Goal: Task Accomplishment & Management: Manage account settings

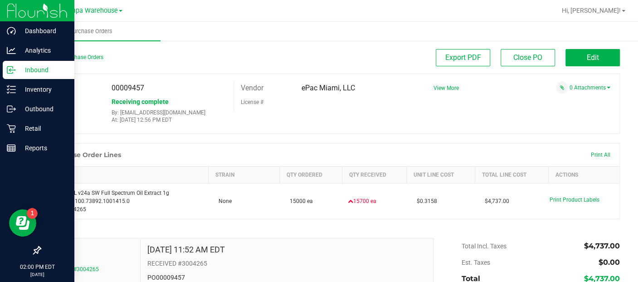
click at [34, 70] on p "Inbound" at bounding box center [43, 69] width 54 height 11
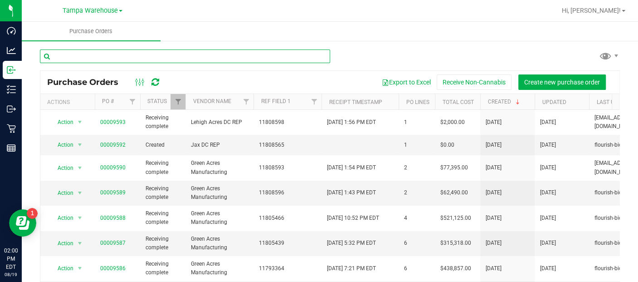
click at [161, 60] on input "text" at bounding box center [185, 56] width 290 height 14
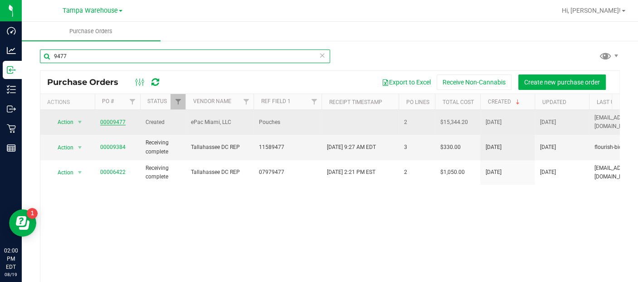
type input "9477"
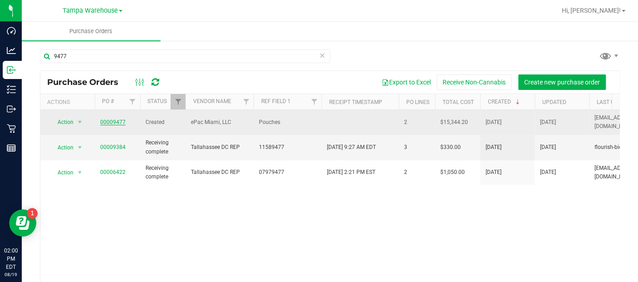
click at [110, 119] on link "00009477" at bounding box center [112, 122] width 25 height 6
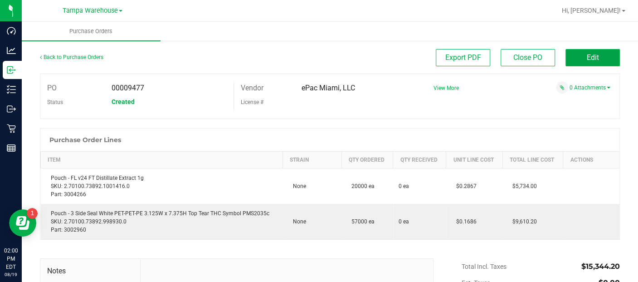
click at [592, 62] on button "Edit" at bounding box center [592, 57] width 54 height 17
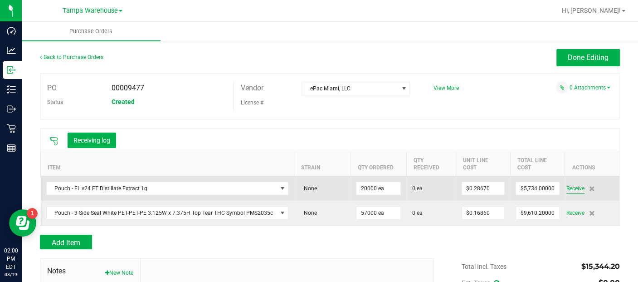
click at [568, 185] on span "Receive" at bounding box center [575, 188] width 18 height 11
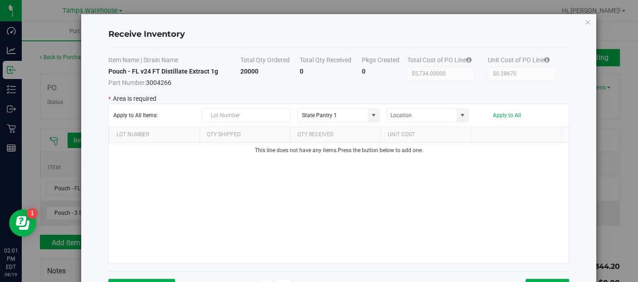
scroll to position [32, 0]
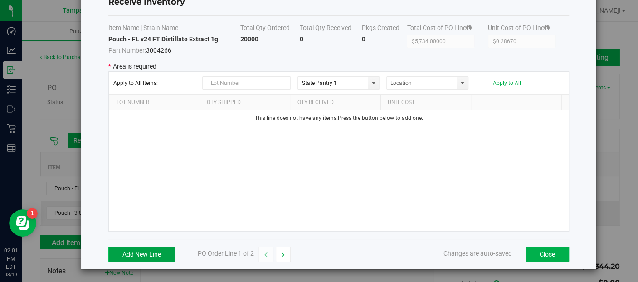
click at [164, 254] on button "Add New Line" at bounding box center [141, 253] width 67 height 15
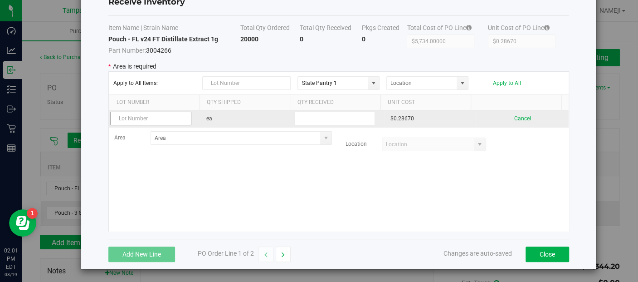
click at [163, 119] on input "text" at bounding box center [150, 119] width 81 height 14
type input "032-0000315588"
click at [338, 116] on input "text" at bounding box center [334, 119] width 81 height 14
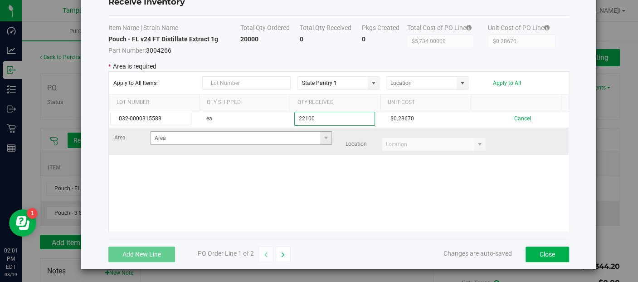
click at [321, 136] on span at bounding box center [325, 138] width 11 height 13
type input "22100"
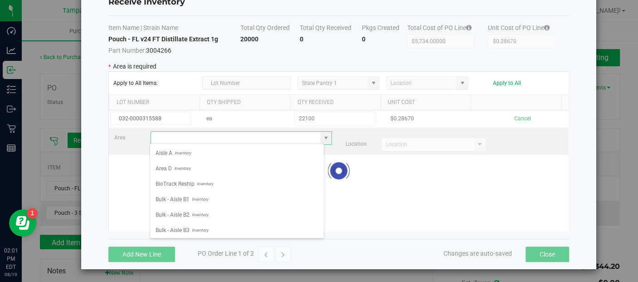
scroll to position [13, 174]
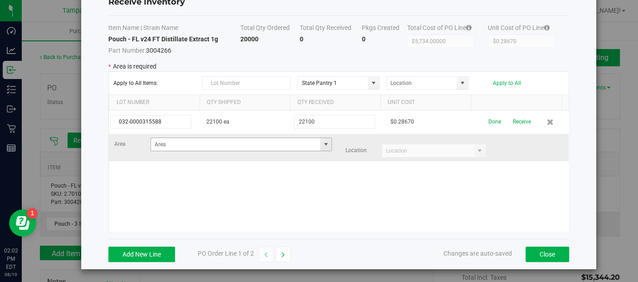
click at [322, 144] on span at bounding box center [325, 144] width 7 height 7
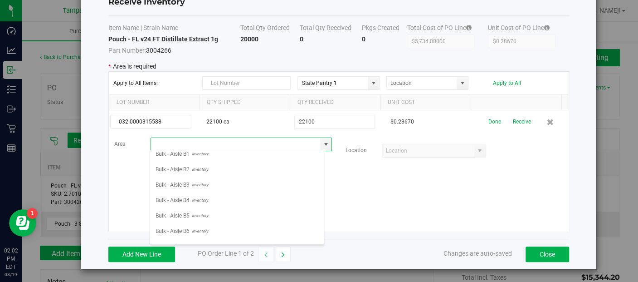
scroll to position [57, 0]
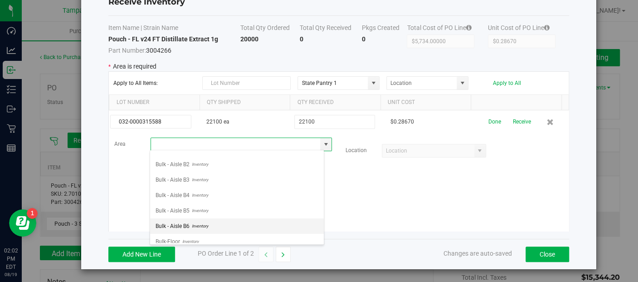
click at [180, 220] on span "Bulk - Aisle B6" at bounding box center [173, 226] width 34 height 14
type input "Bulk - Aisle B6"
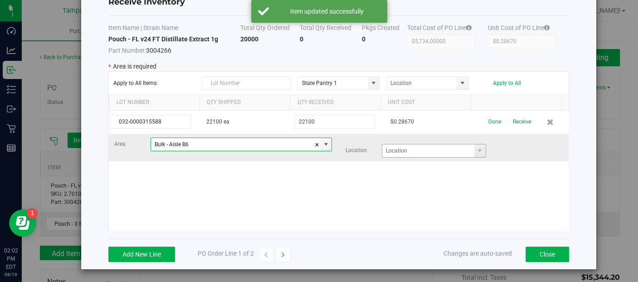
click at [474, 149] on span at bounding box center [479, 150] width 11 height 13
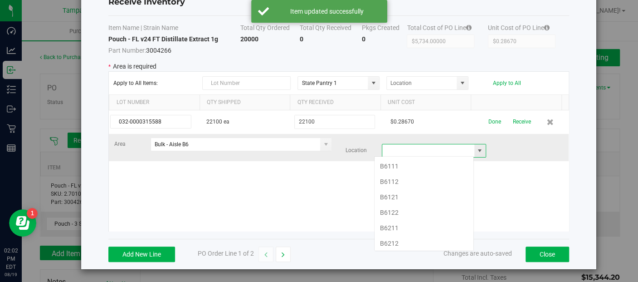
scroll to position [13, 100]
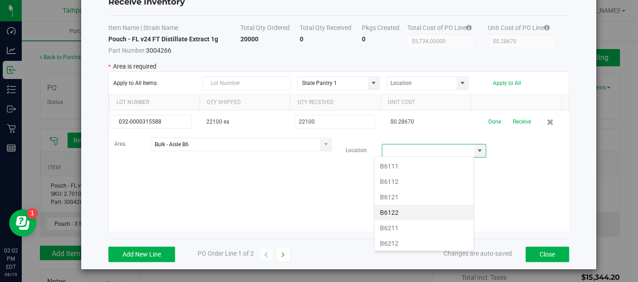
click at [401, 208] on li "B6122" at bounding box center [424, 212] width 99 height 15
type input "B6122"
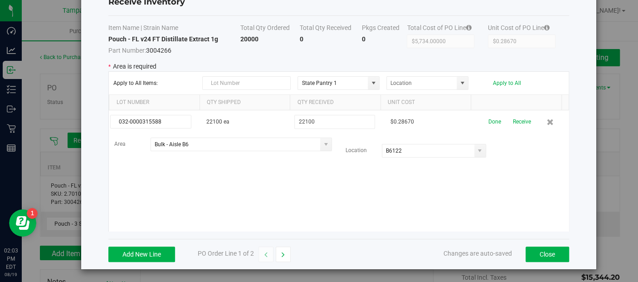
click at [514, 199] on div "032-0000315588 22100 ea 22100 $0.28670 Done Receive Area Bulk - Aisle B6 Locati…" at bounding box center [339, 170] width 460 height 121
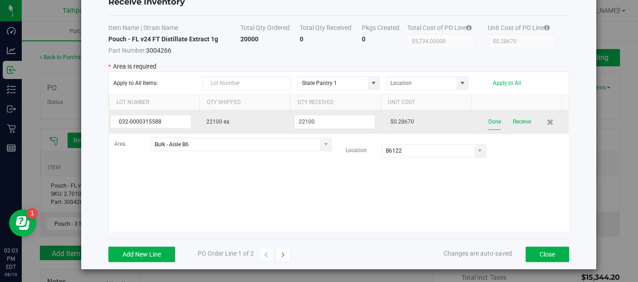
click at [488, 122] on button "Done" at bounding box center [494, 122] width 13 height 16
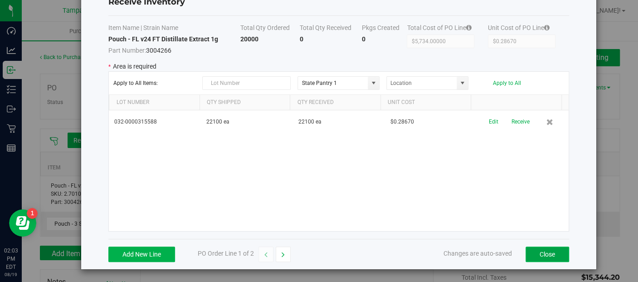
click at [533, 250] on button "Close" at bounding box center [548, 253] width 44 height 15
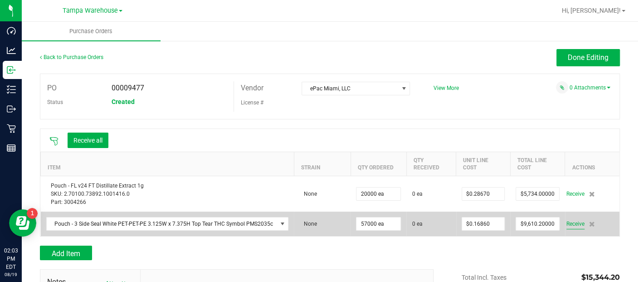
click at [569, 221] on span "Receive" at bounding box center [575, 223] width 18 height 11
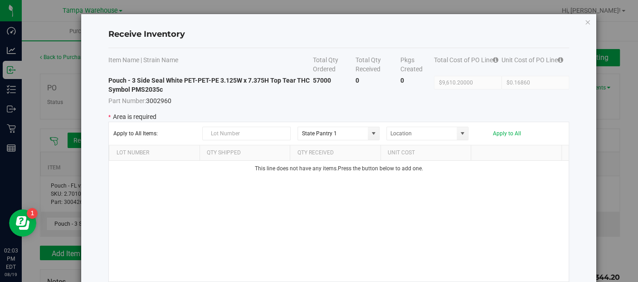
scroll to position [25, 0]
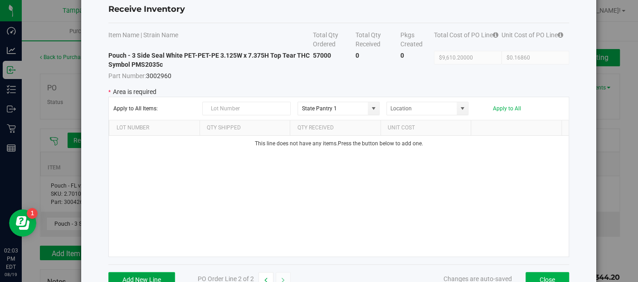
click at [140, 278] on button "Add New Line" at bounding box center [141, 279] width 67 height 15
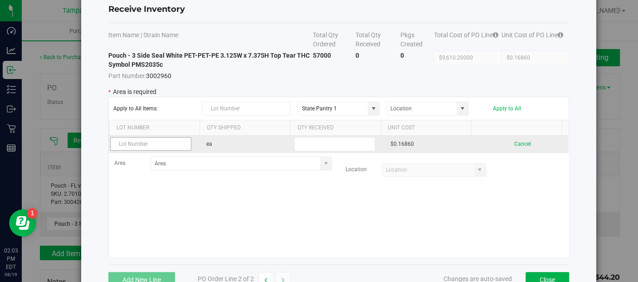
click at [126, 145] on input "text" at bounding box center [150, 144] width 81 height 14
type input "032-0000315587"
click at [311, 144] on input "text" at bounding box center [334, 144] width 81 height 14
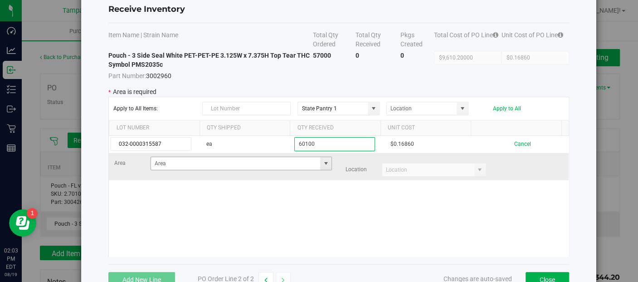
click at [322, 162] on span at bounding box center [325, 163] width 7 height 7
type input "60100"
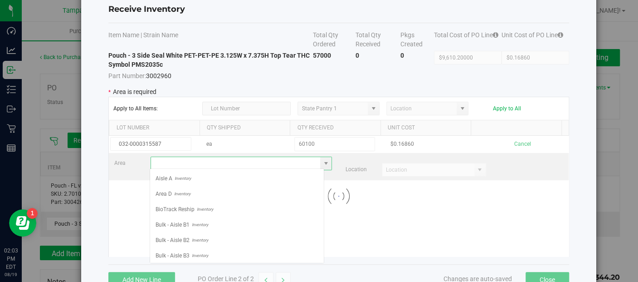
scroll to position [13, 174]
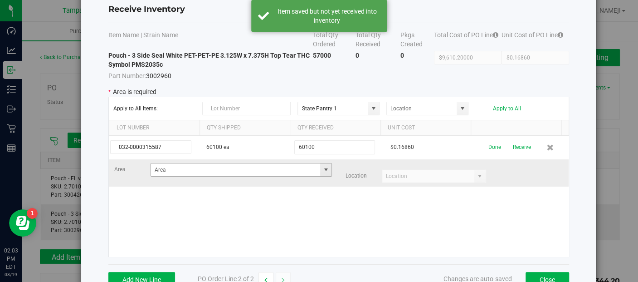
click at [322, 169] on span at bounding box center [325, 169] width 7 height 7
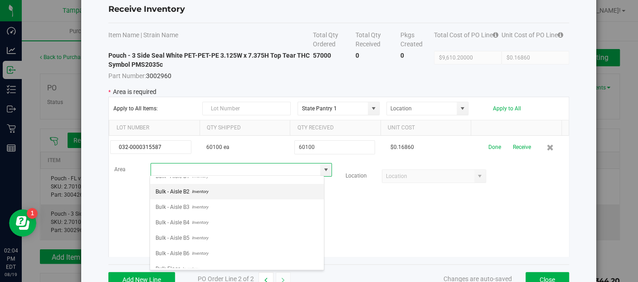
scroll to position [58, 0]
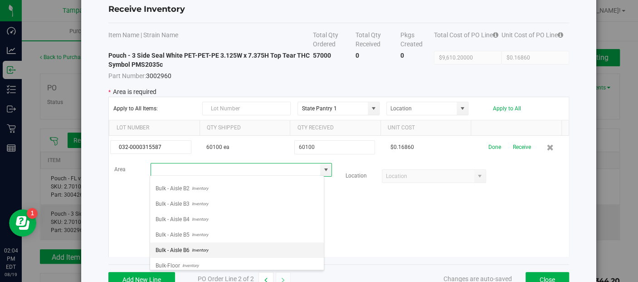
click at [177, 248] on span "Bulk - Aisle B6" at bounding box center [173, 250] width 34 height 14
type input "Bulk - Aisle B6"
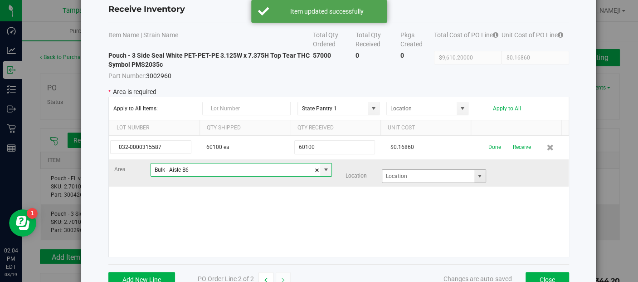
click at [476, 175] on span at bounding box center [479, 175] width 7 height 7
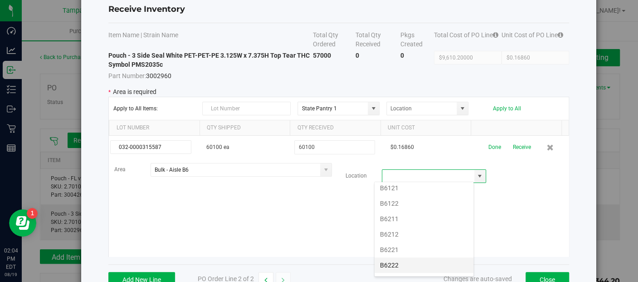
scroll to position [36, 0]
click at [402, 244] on li "B6221" at bounding box center [424, 246] width 99 height 15
type input "B6221"
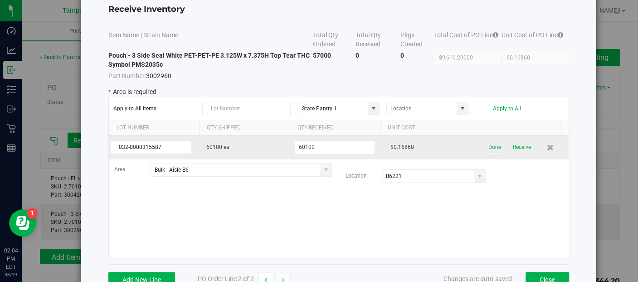
click at [488, 146] on button "Done" at bounding box center [494, 147] width 13 height 16
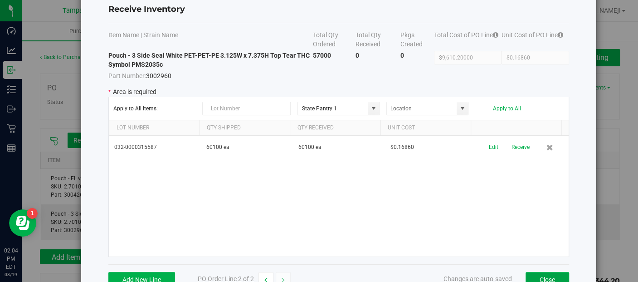
click at [537, 275] on button "Close" at bounding box center [548, 279] width 44 height 15
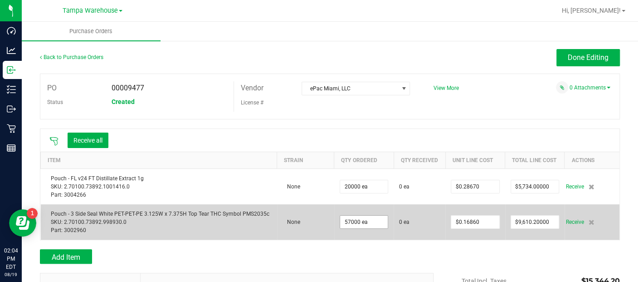
scroll to position [122, 0]
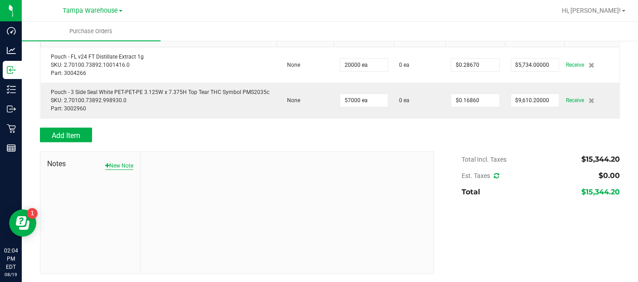
click at [119, 164] on button "New Note" at bounding box center [119, 165] width 28 height 8
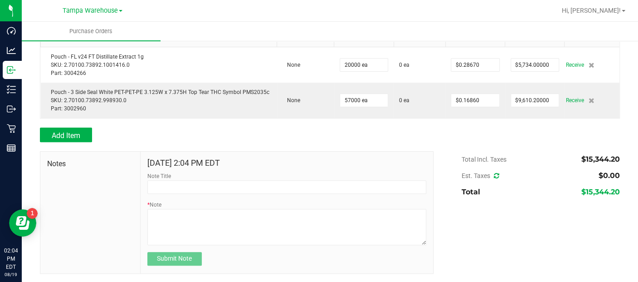
click at [177, 176] on div "Note Title" at bounding box center [286, 183] width 279 height 22
click at [175, 179] on div "Note Title" at bounding box center [286, 183] width 279 height 22
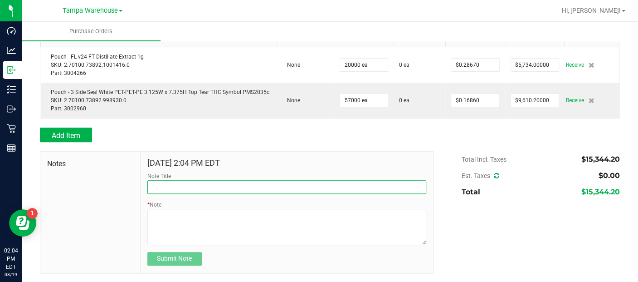
click at [175, 181] on input "Note Title" at bounding box center [286, 187] width 279 height 14
type input "r"
type input "RECEIVED #3004266"
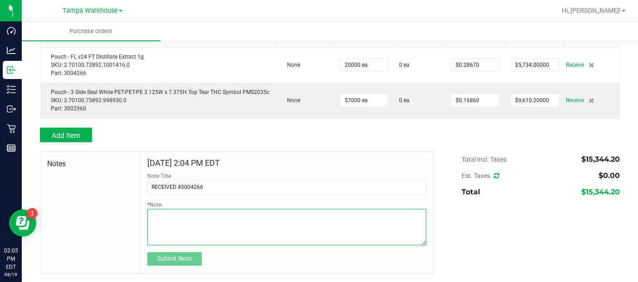
click at [156, 219] on textarea "* Note" at bounding box center [286, 227] width 279 height 36
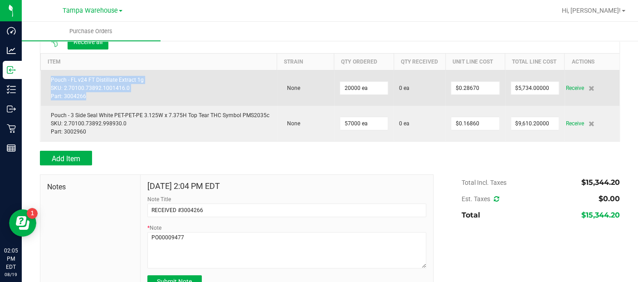
drag, startPoint x: 85, startPoint y: 97, endPoint x: 50, endPoint y: 78, distance: 40.2
click at [50, 78] on div "Pouch - FL v24 FT Distillate Extract 1g SKU: 2.70100.73892.1001416.0 Part: 3004…" at bounding box center [158, 88] width 225 height 24
copy div "Pouch - FL v24 FT Distillate Extract 1g SKU: 2.70100.73892.1001416.0 Part: 3004…"
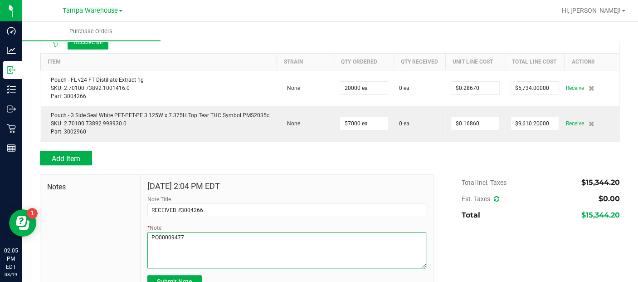
drag, startPoint x: 206, startPoint y: 244, endPoint x: 189, endPoint y: 249, distance: 17.8
click at [189, 249] on textarea "* Note" at bounding box center [286, 250] width 279 height 36
paste textarea "Pouch - FL v24 FT Distillate Extract 1g SKU: 2.70100.73892.1001416.0 Part: 3004…"
type textarea "PO00009477 Pouch - FL v24 FT Distillate Extract 1g SKU: 2.70100.73892.1001416.0…"
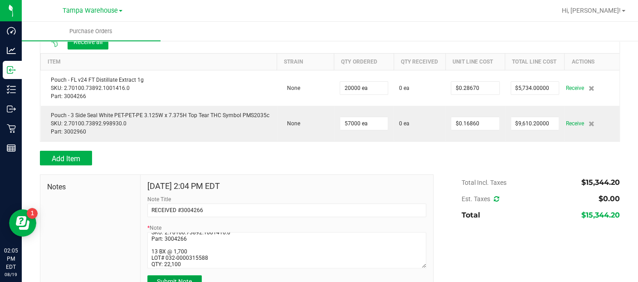
click at [192, 275] on button "Submit Note" at bounding box center [174, 282] width 54 height 14
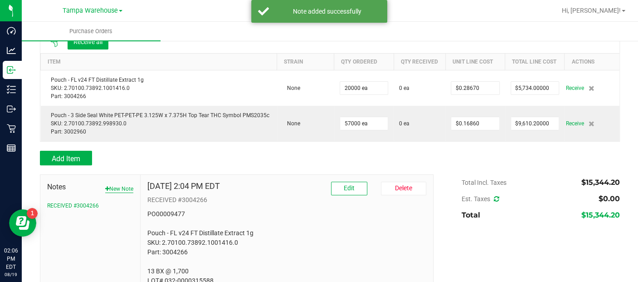
click at [128, 188] on button "New Note" at bounding box center [119, 189] width 28 height 8
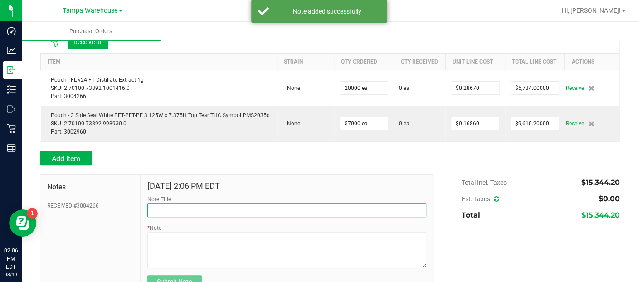
click at [166, 209] on input "Note Title" at bounding box center [286, 210] width 279 height 14
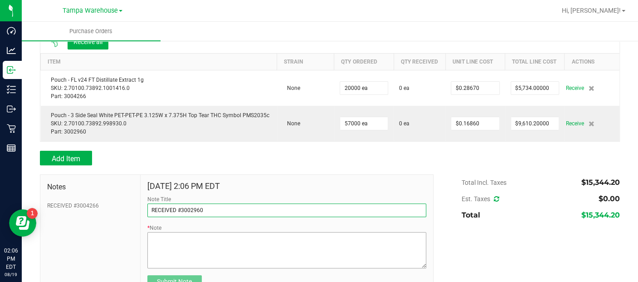
type input "RECEIVED #3002960"
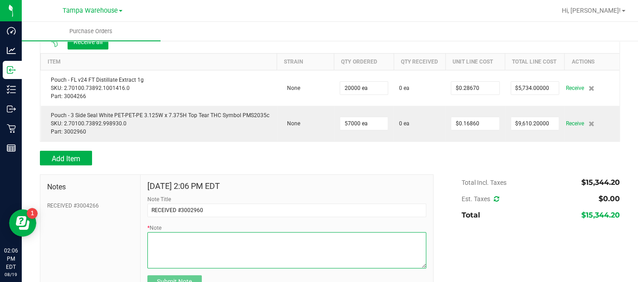
click at [163, 239] on textarea "* Note" at bounding box center [286, 250] width 279 height 36
click at [162, 234] on textarea "* Note" at bounding box center [286, 250] width 279 height 36
click at [214, 250] on textarea "* Note" at bounding box center [286, 250] width 279 height 36
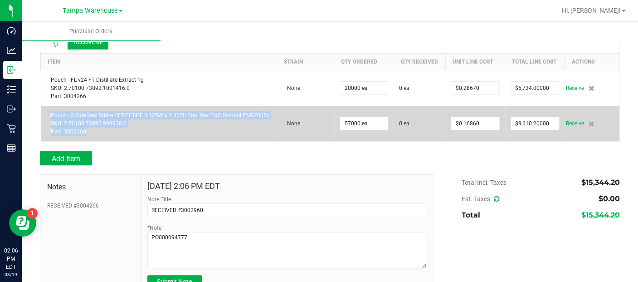
drag, startPoint x: 87, startPoint y: 130, endPoint x: 49, endPoint y: 106, distance: 44.4
click at [49, 106] on td "Pouch - 3 Side Seal White PET-PET-PE 3.125W x 7.375H Top Tear THC Symbol PMS203…" at bounding box center [159, 123] width 236 height 35
copy div "Pouch - 3 Side Seal White PET-PET-PE 3.125W x 7.375H Top Tear THC Symbol PMS203…"
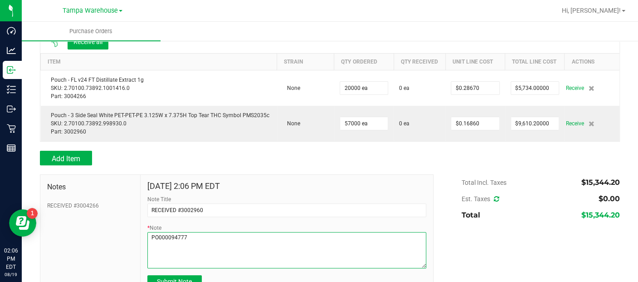
click at [160, 246] on textarea "* Note" at bounding box center [286, 250] width 279 height 36
paste textarea "Pouch - 3 Side Seal White PET-PET-PE 3.125W x 7.375H Top Tear THC Symbol PMS203…"
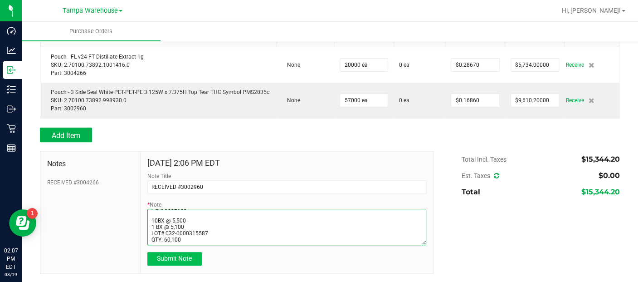
type textarea "PO000094777 Pouch - 3 Side Seal White PET-PET-PE 3.125W x 7.375H Top Tear THC S…"
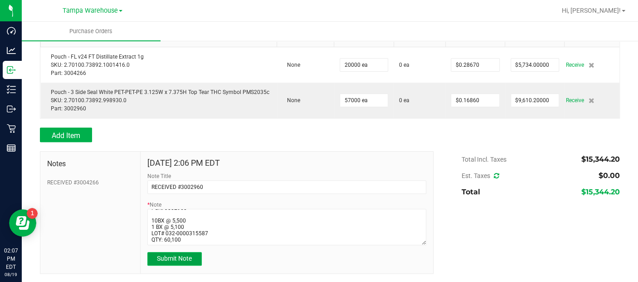
click at [170, 258] on span "Submit Note" at bounding box center [174, 257] width 35 height 7
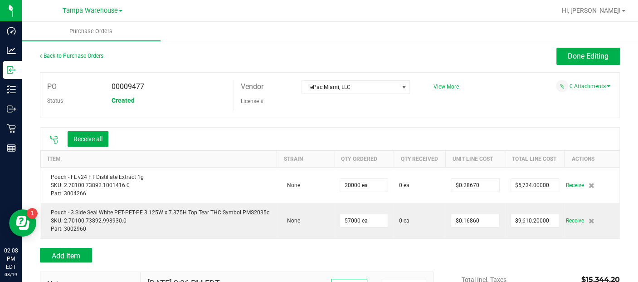
scroll to position [0, 0]
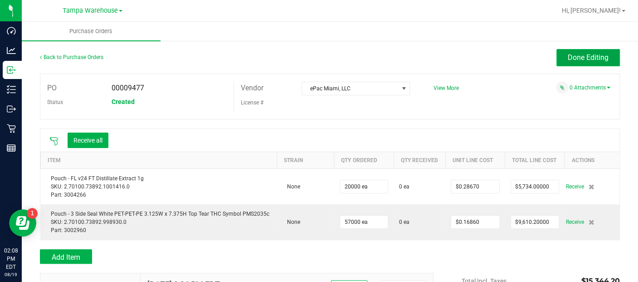
click at [568, 53] on span "Done Editing" at bounding box center [588, 57] width 41 height 9
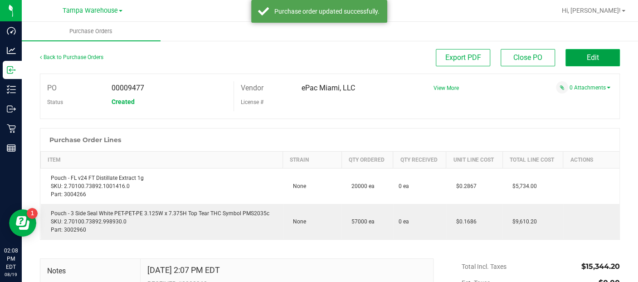
click at [588, 56] on span "Edit" at bounding box center [593, 57] width 12 height 9
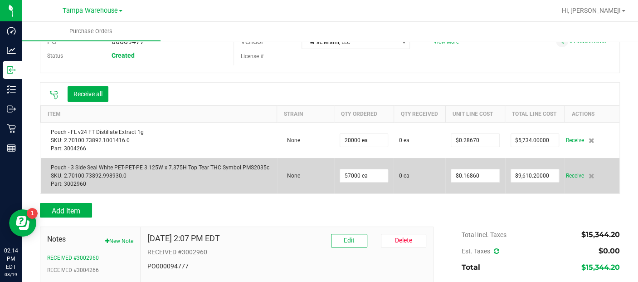
scroll to position [47, 0]
click at [311, 168] on td "None" at bounding box center [305, 174] width 57 height 35
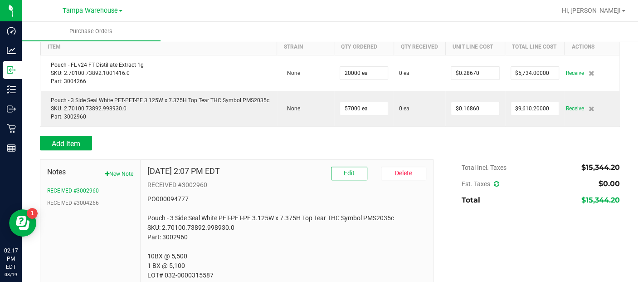
scroll to position [136, 0]
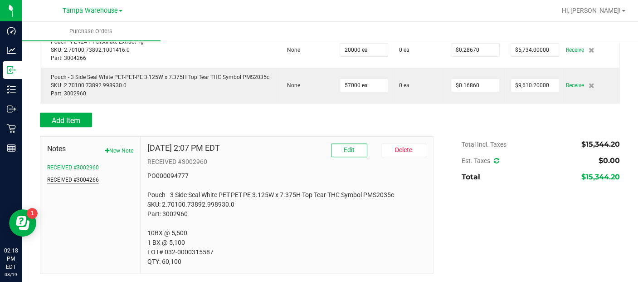
click at [89, 178] on button "RECEIVED #3004266" at bounding box center [73, 179] width 52 height 8
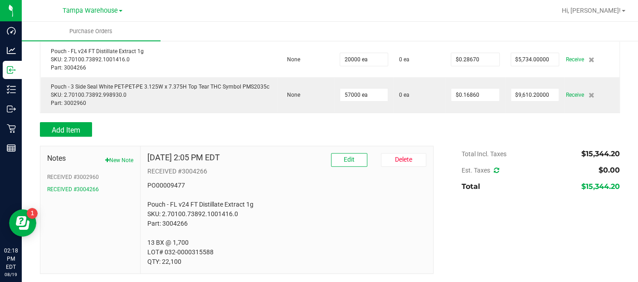
scroll to position [0, 0]
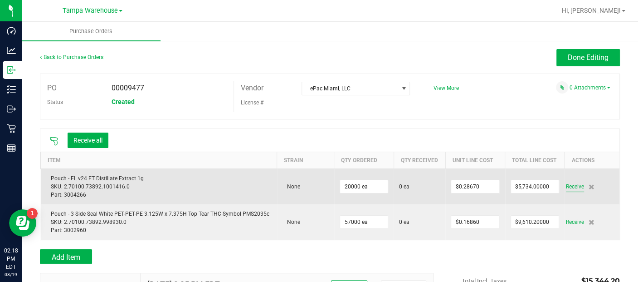
click at [566, 187] on span "Receive" at bounding box center [575, 186] width 18 height 11
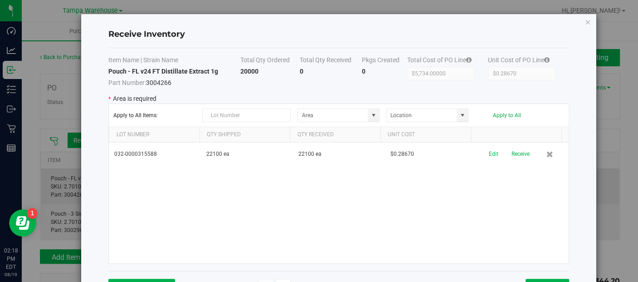
type input "State Pantry 1"
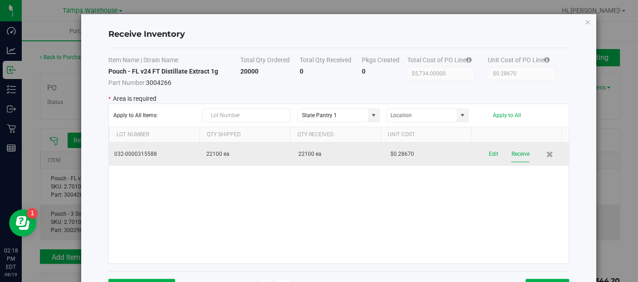
click at [511, 150] on button "Receive" at bounding box center [520, 154] width 18 height 16
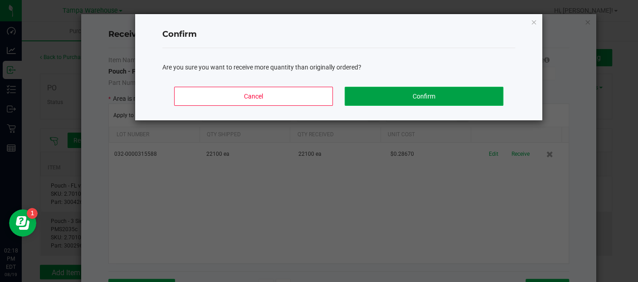
click at [462, 103] on button "Confirm" at bounding box center [424, 96] width 159 height 19
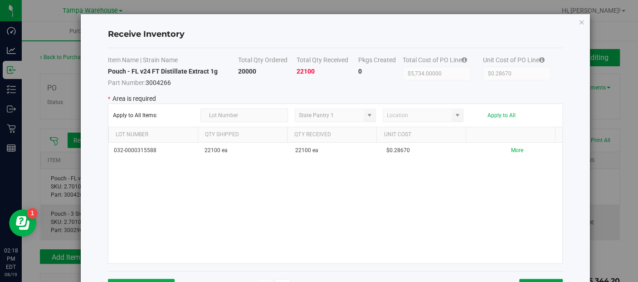
click at [542, 278] on button "Close" at bounding box center [541, 285] width 44 height 15
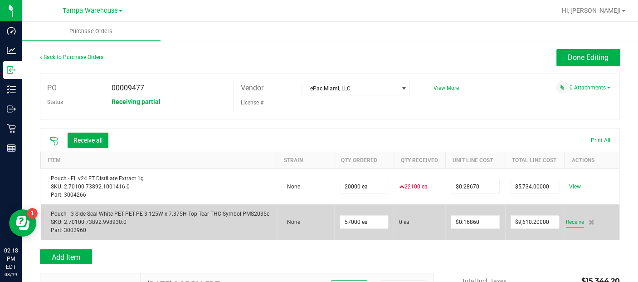
click at [570, 221] on span "Receive" at bounding box center [575, 221] width 18 height 11
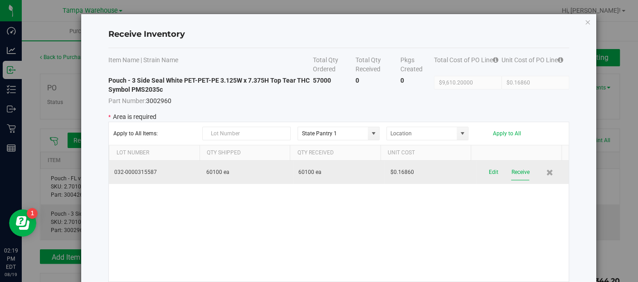
click at [511, 169] on button "Receive" at bounding box center [520, 172] width 18 height 16
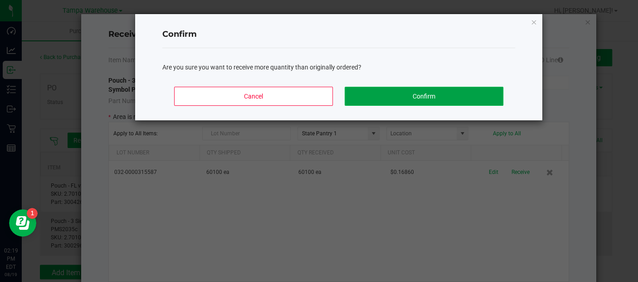
click at [438, 102] on button "Confirm" at bounding box center [424, 96] width 159 height 19
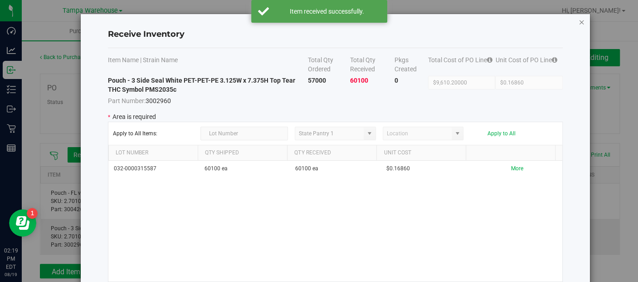
click at [581, 22] on icon "Close modal" at bounding box center [582, 21] width 6 height 11
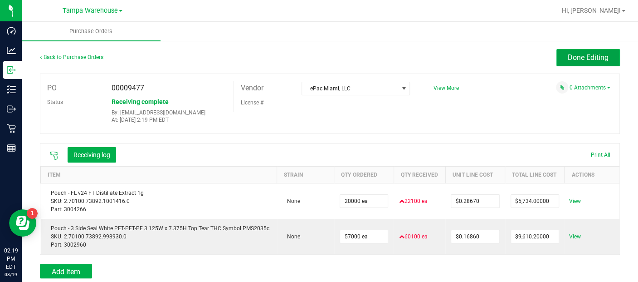
click at [590, 58] on span "Done Editing" at bounding box center [588, 57] width 41 height 9
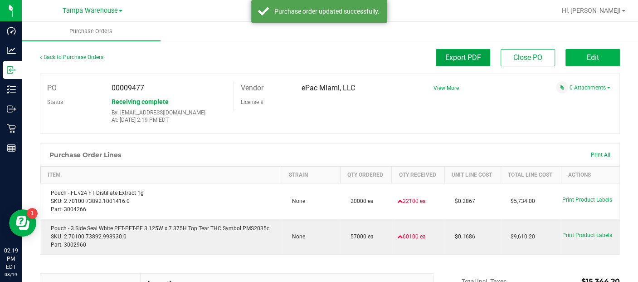
click at [471, 59] on span "Export PDF" at bounding box center [463, 57] width 36 height 9
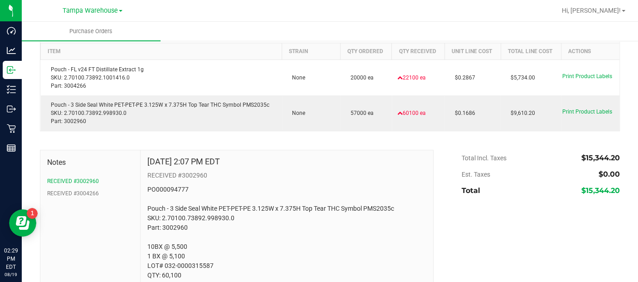
scroll to position [137, 0]
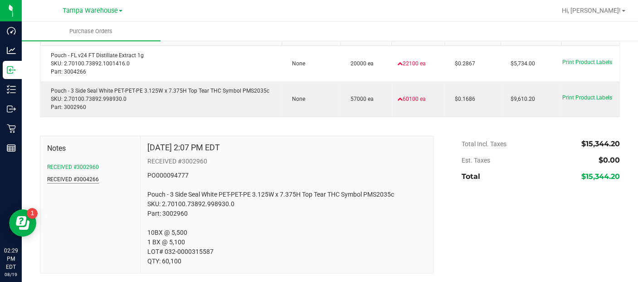
click at [84, 180] on button "RECEIVED #3004266" at bounding box center [73, 179] width 52 height 8
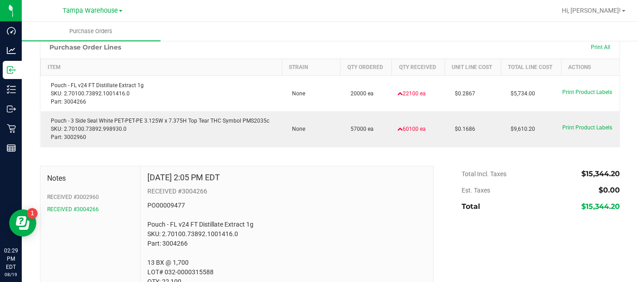
scroll to position [128, 0]
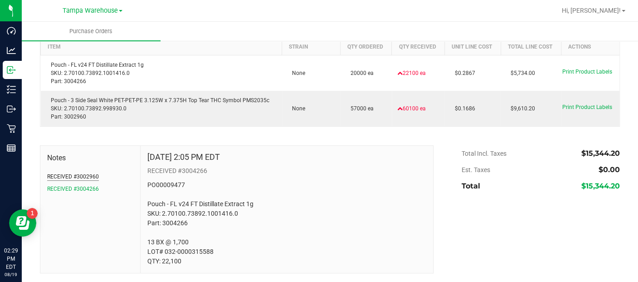
click at [92, 180] on button "RECEIVED #3002960" at bounding box center [73, 176] width 52 height 8
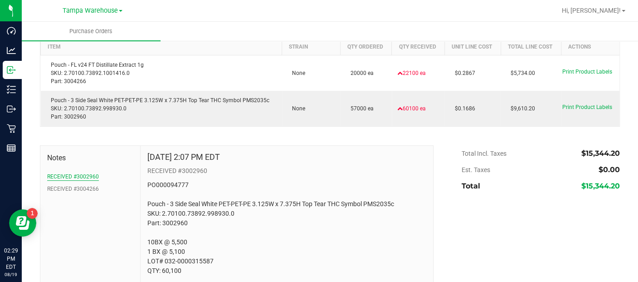
click at [92, 180] on button "RECEIVED #3002960" at bounding box center [73, 176] width 52 height 8
click at [74, 187] on button "RECEIVED #3004266" at bounding box center [73, 189] width 52 height 8
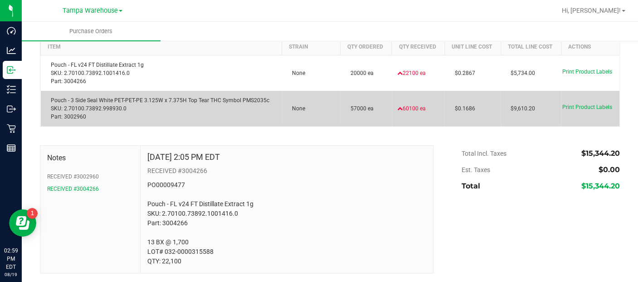
scroll to position [0, 0]
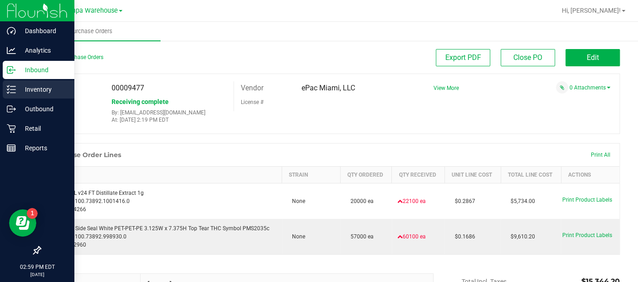
click at [23, 87] on p "Inventory" at bounding box center [43, 89] width 54 height 11
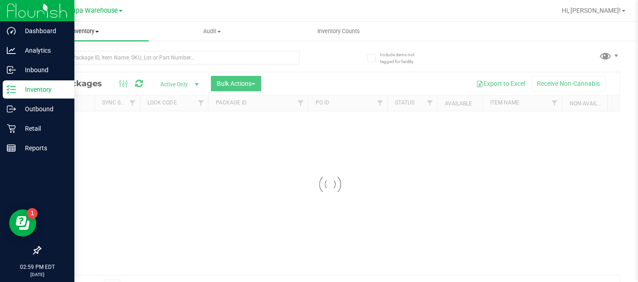
click at [86, 28] on span "Inventory" at bounding box center [85, 31] width 127 height 8
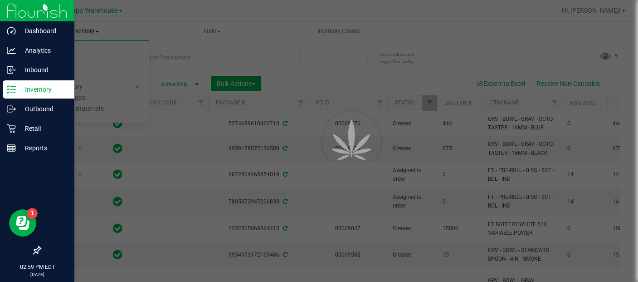
click at [61, 68] on div at bounding box center [319, 141] width 638 height 282
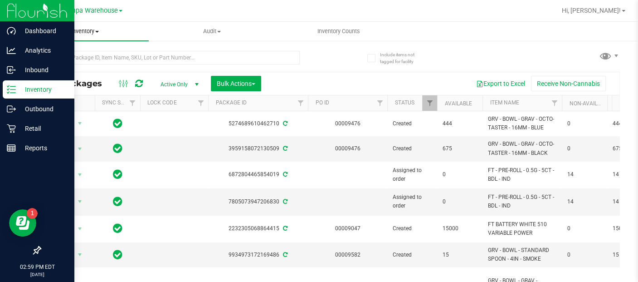
click at [93, 33] on span "Inventory" at bounding box center [85, 31] width 127 height 8
click at [73, 66] on span "All inventory" at bounding box center [52, 66] width 61 height 8
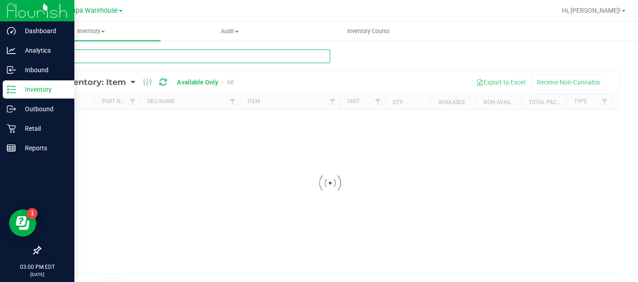
click at [124, 60] on input "text" at bounding box center [185, 56] width 290 height 14
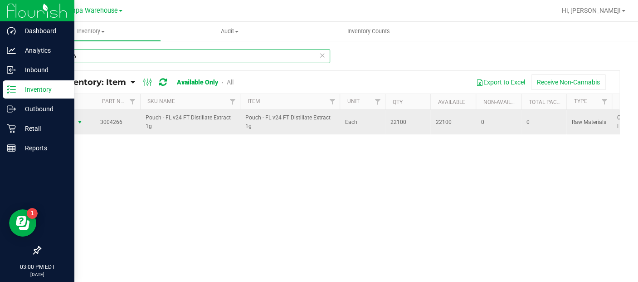
type input "3004266"
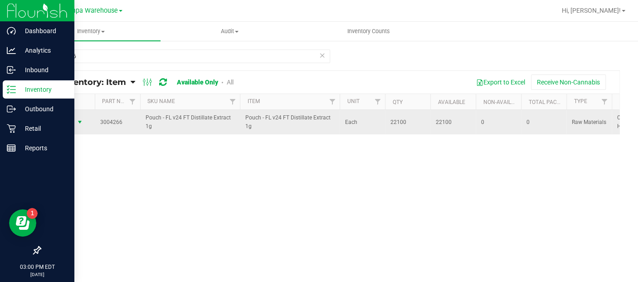
click at [63, 124] on span "Action" at bounding box center [61, 122] width 24 height 13
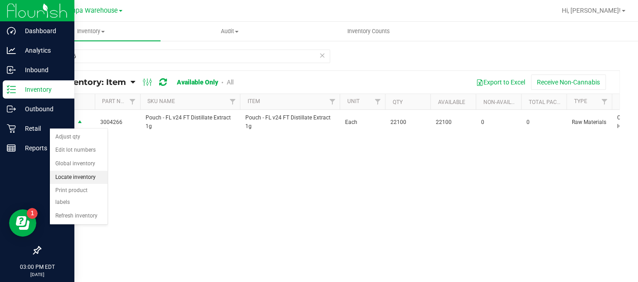
click at [65, 172] on li "Locate inventory" at bounding box center [79, 177] width 58 height 14
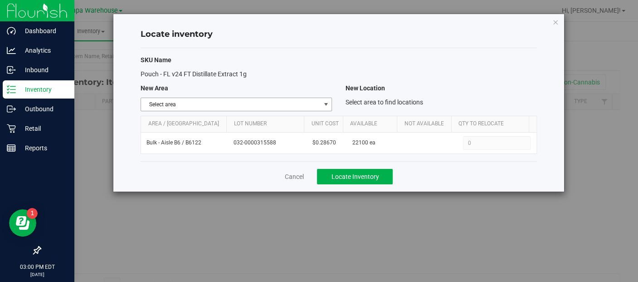
click at [250, 107] on span "Select area" at bounding box center [230, 104] width 179 height 13
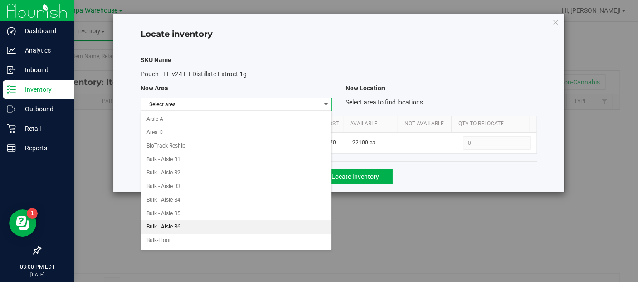
click at [169, 223] on li "Bulk - Aisle B6" at bounding box center [236, 227] width 190 height 14
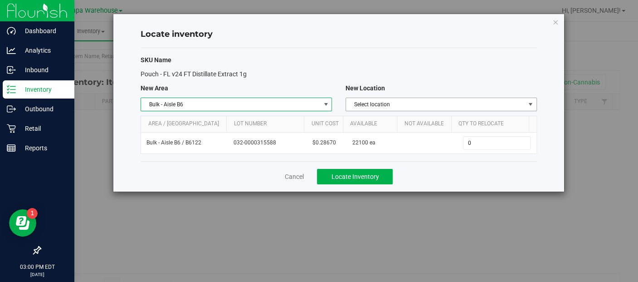
click at [411, 108] on span "Select location" at bounding box center [435, 104] width 179 height 13
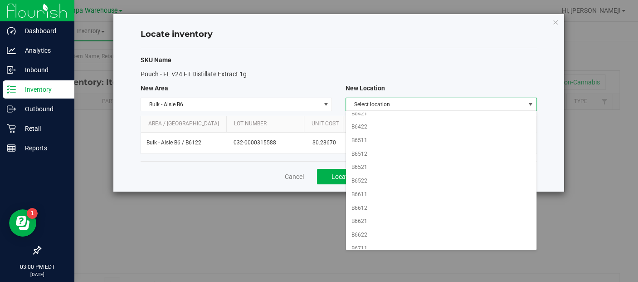
scroll to position [194, 0]
click at [368, 188] on li "B6611" at bounding box center [441, 195] width 190 height 14
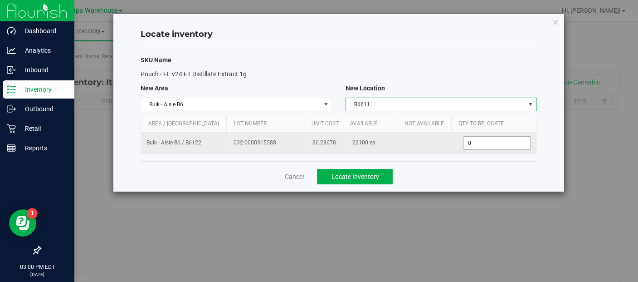
click at [478, 141] on span "0 0" at bounding box center [497, 143] width 68 height 14
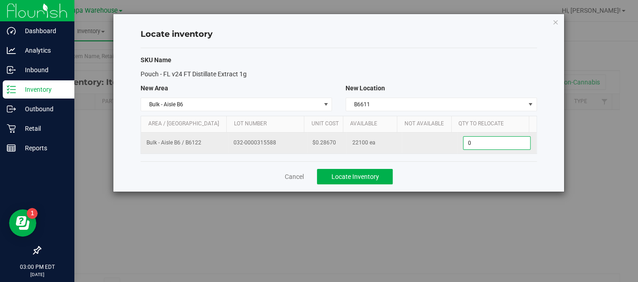
click at [478, 141] on input "0" at bounding box center [496, 142] width 67 height 13
type input "22100"
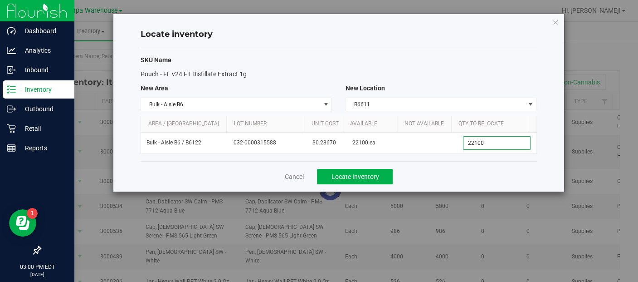
type input "22,100"
click at [357, 166] on div "Cancel Locate Inventory" at bounding box center [339, 176] width 396 height 30
click at [353, 176] on span "Locate Inventory" at bounding box center [355, 176] width 48 height 7
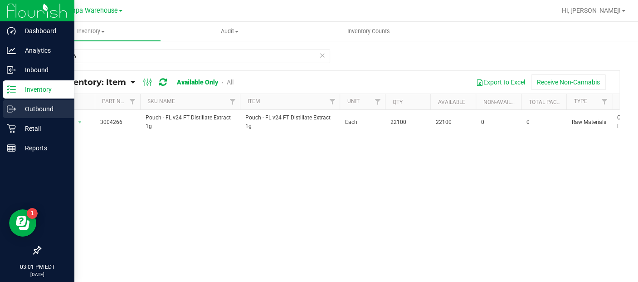
click at [33, 112] on p "Outbound" at bounding box center [43, 108] width 54 height 11
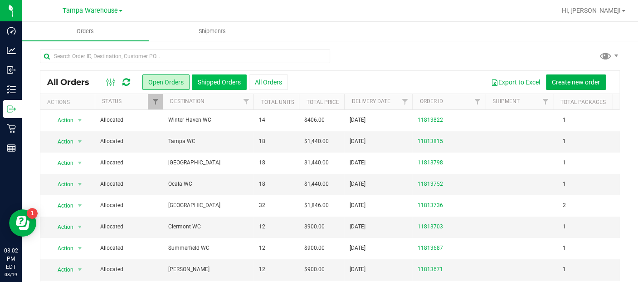
click at [212, 84] on button "Shipped Orders" at bounding box center [219, 81] width 55 height 15
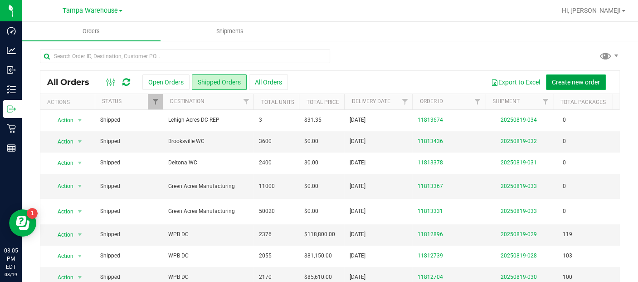
click at [570, 78] on span "Create new order" at bounding box center [576, 81] width 48 height 7
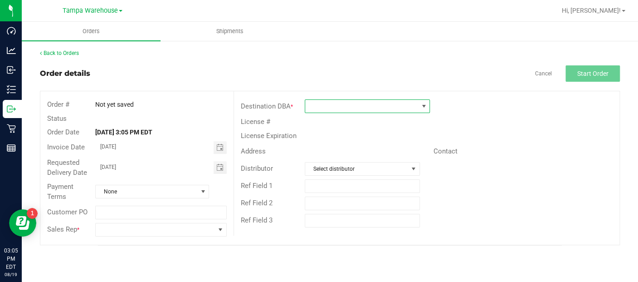
click at [424, 105] on span at bounding box center [423, 105] width 7 height 7
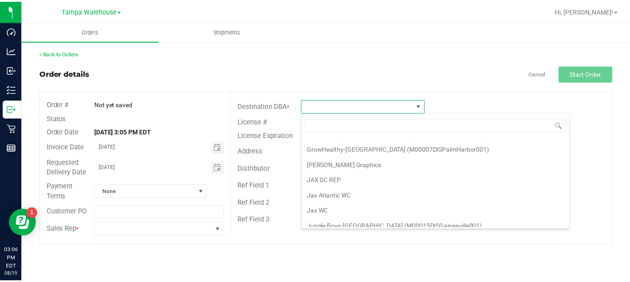
scroll to position [1140, 0]
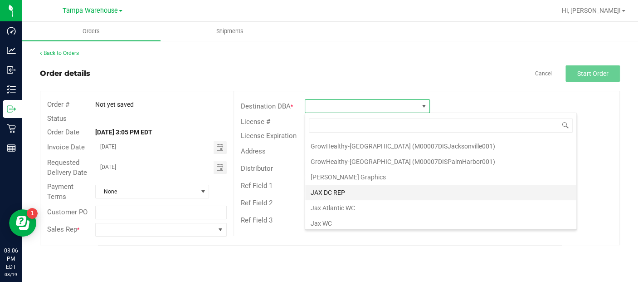
click at [338, 185] on li "JAX DC REP" at bounding box center [440, 192] width 271 height 15
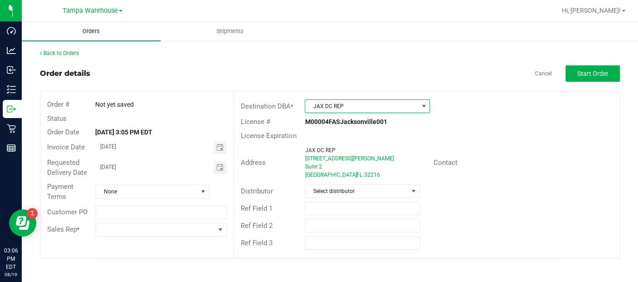
click at [92, 30] on span "Orders" at bounding box center [91, 31] width 42 height 8
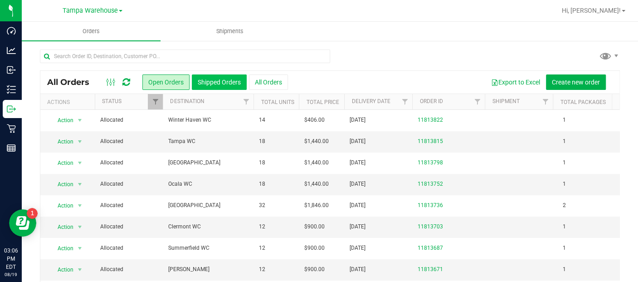
click at [221, 80] on button "Shipped Orders" at bounding box center [219, 81] width 55 height 15
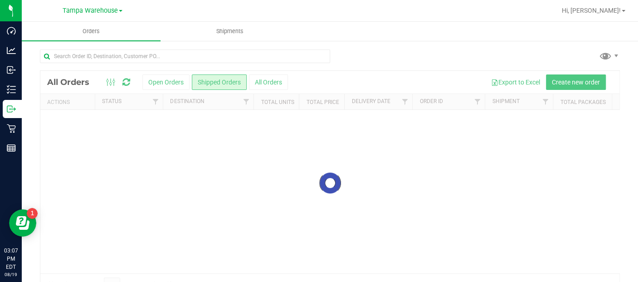
click at [226, 79] on div at bounding box center [329, 183] width 579 height 224
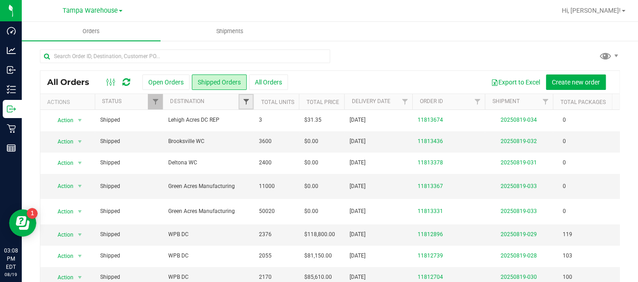
click at [246, 100] on span "Filter" at bounding box center [245, 101] width 7 height 7
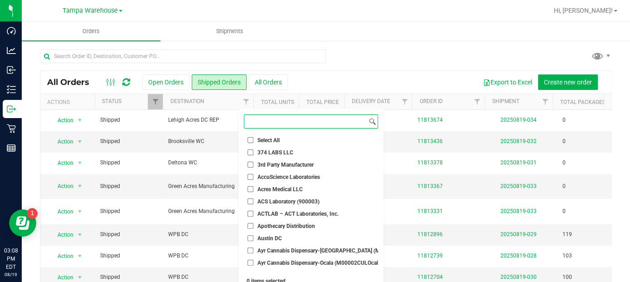
click at [297, 120] on input at bounding box center [305, 121] width 123 height 13
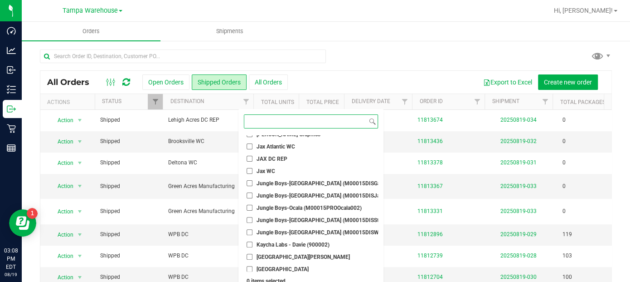
scroll to position [936, 0]
click at [252, 159] on input "JAX DC REP" at bounding box center [251, 159] width 6 height 6
checkbox input "true"
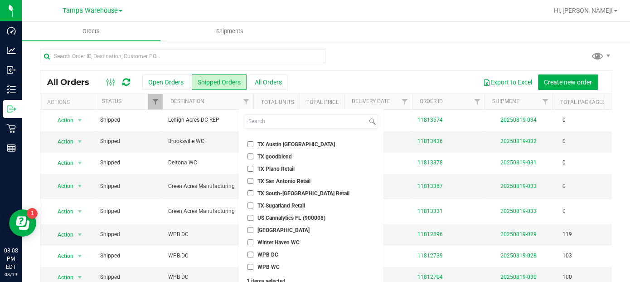
scroll to position [31, 0]
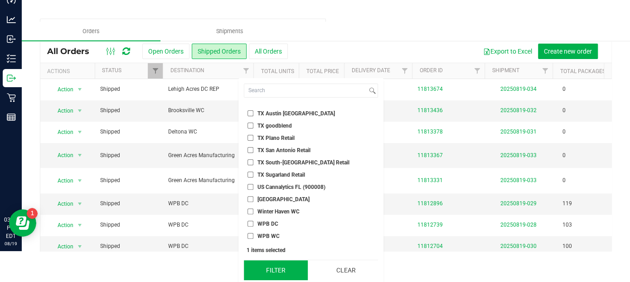
click at [274, 260] on button "Filter" at bounding box center [276, 270] width 64 height 20
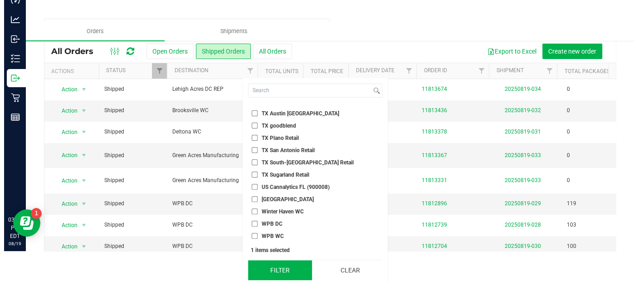
scroll to position [0, 0]
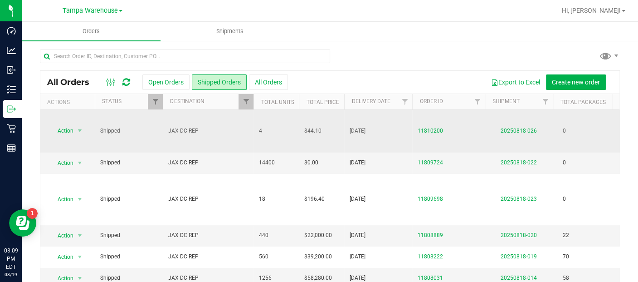
click at [397, 146] on td "[DATE]" at bounding box center [378, 131] width 68 height 43
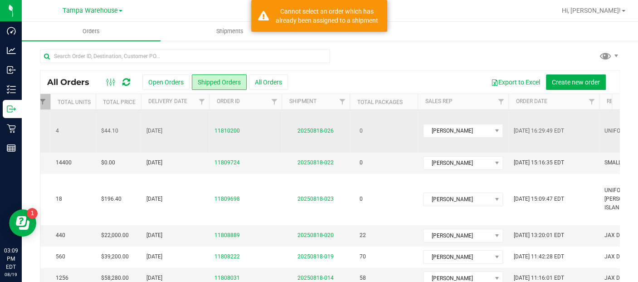
scroll to position [0, 276]
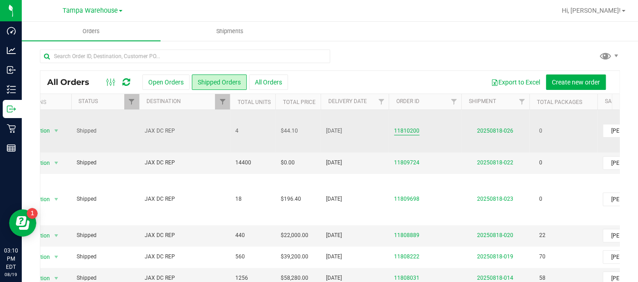
click at [409, 131] on link "11810200" at bounding box center [406, 131] width 25 height 9
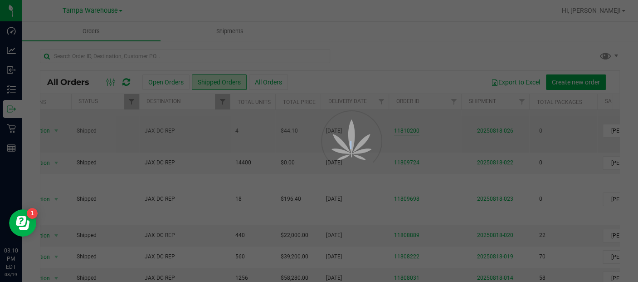
click at [409, 131] on div at bounding box center [319, 141] width 638 height 282
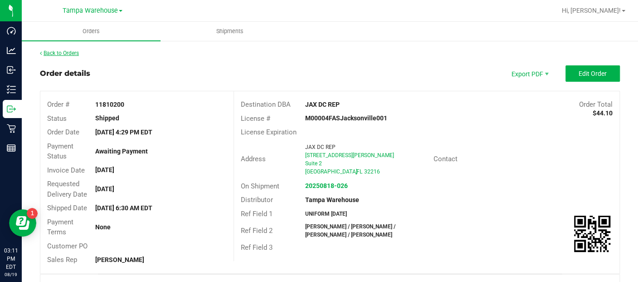
click at [63, 56] on link "Back to Orders" at bounding box center [59, 53] width 39 height 6
